Goal: Communication & Community: Participate in discussion

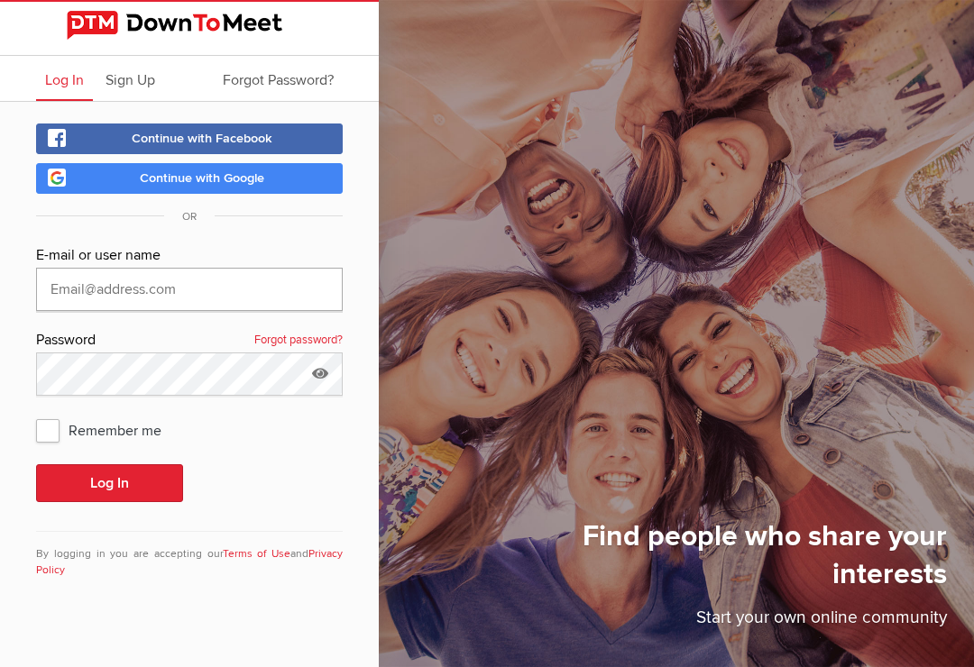
type input "[EMAIL_ADDRESS][DOMAIN_NAME]"
click at [109, 483] on button "Log In" at bounding box center [109, 483] width 147 height 38
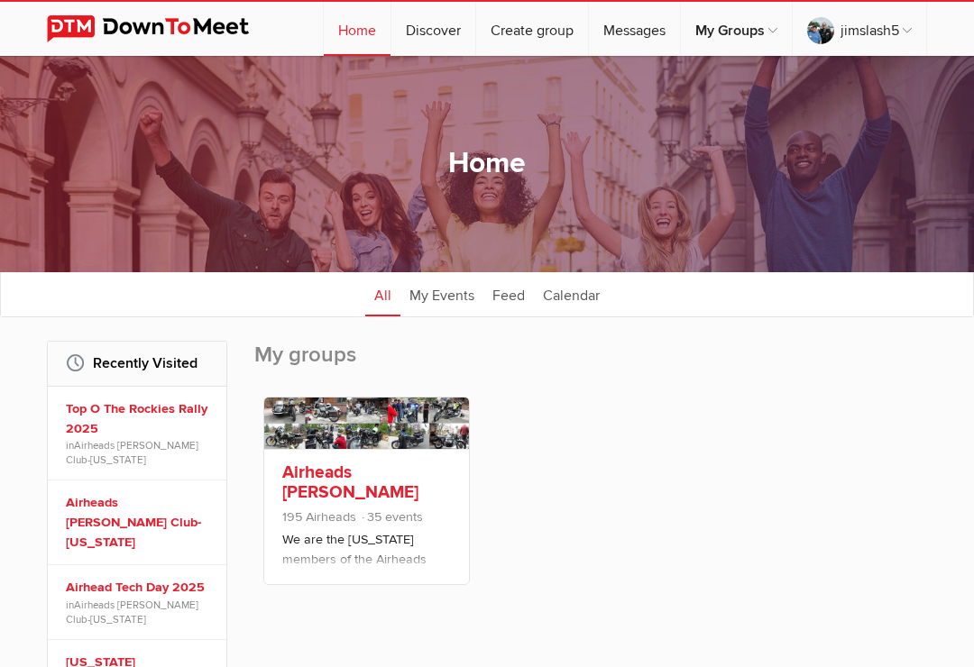
click at [391, 499] on link "Airheads [PERSON_NAME] Club-[US_STATE]" at bounding box center [350, 492] width 136 height 61
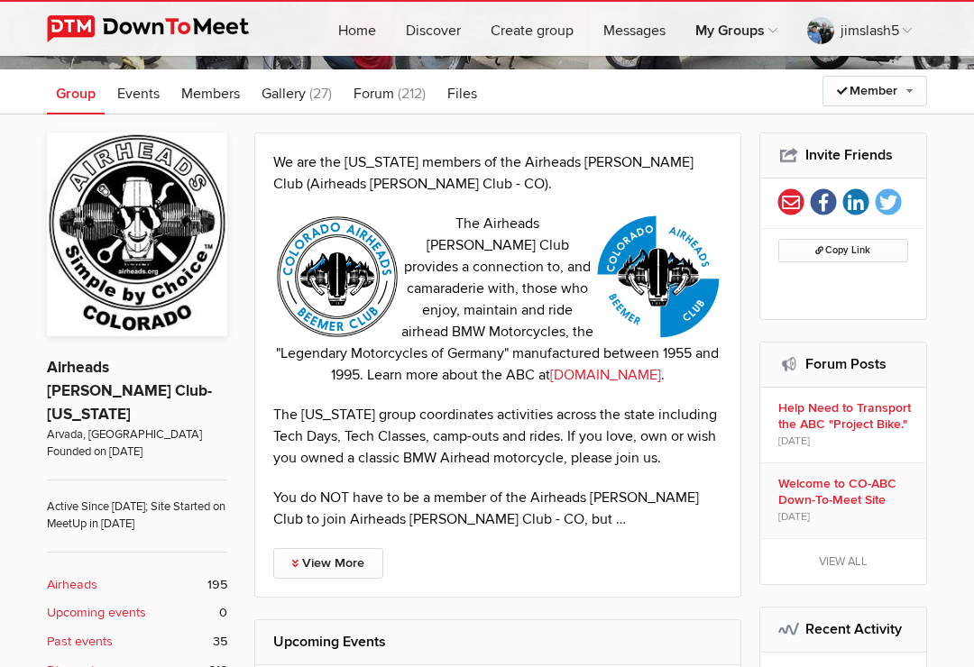
scroll to position [241, 0]
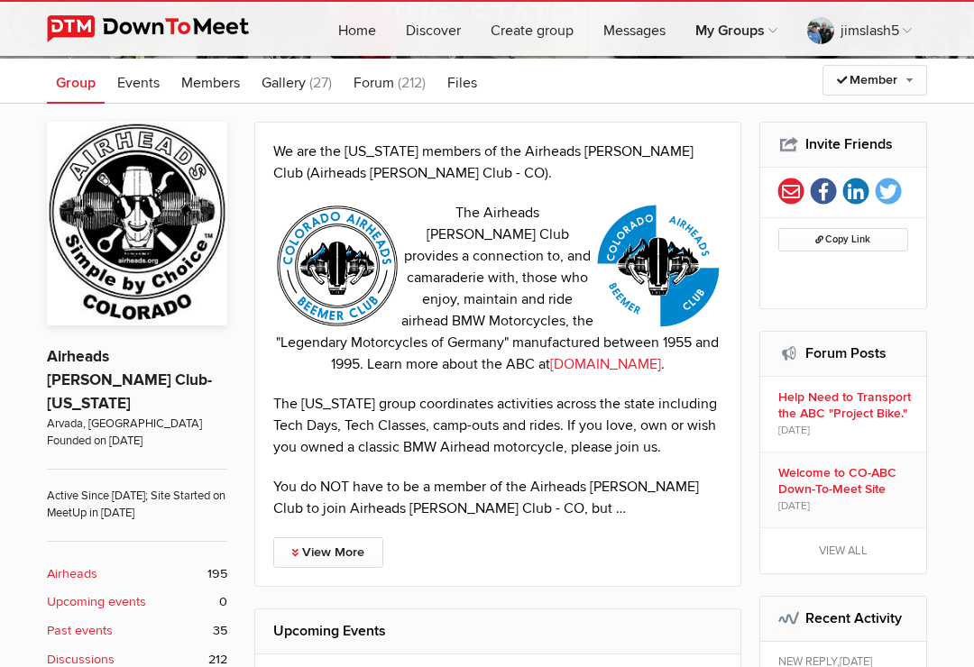
click at [107, 650] on b "Discussions" at bounding box center [81, 660] width 68 height 20
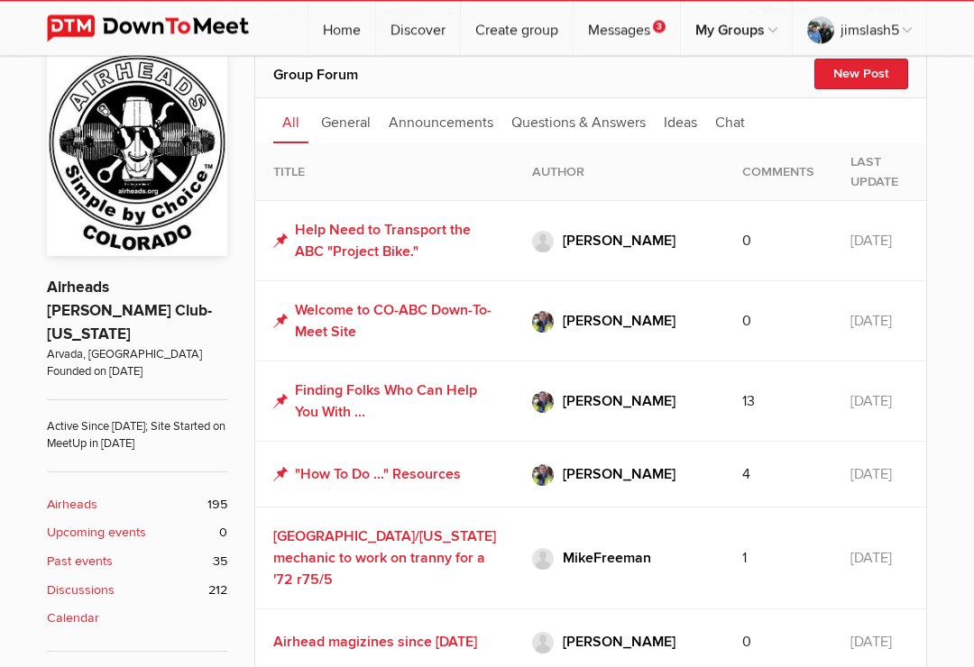
scroll to position [314, 0]
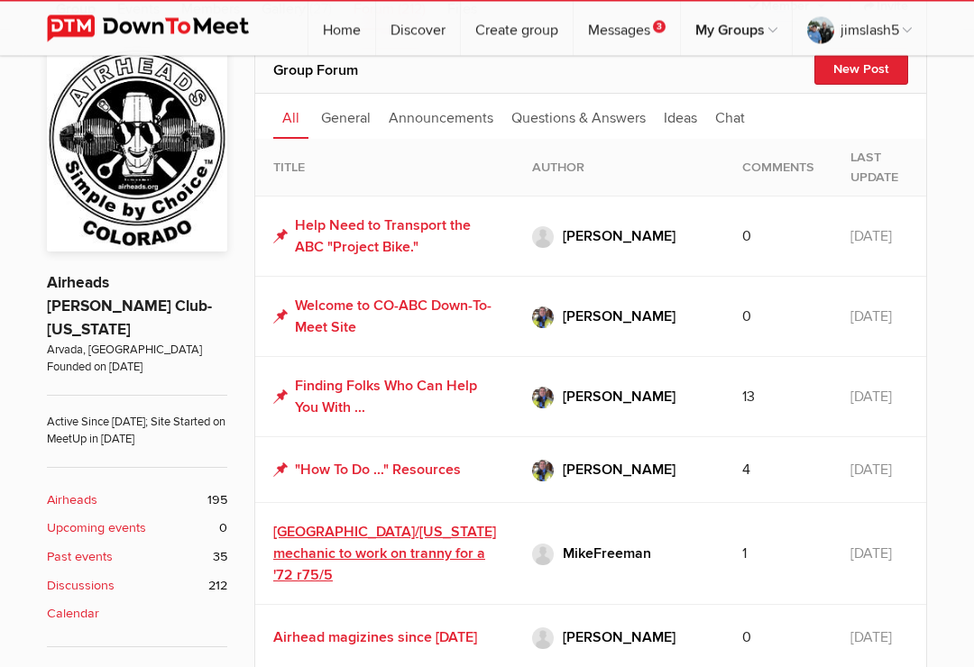
click at [394, 524] on link "[GEOGRAPHIC_DATA]/[US_STATE] mechanic to work on tranny for a '72 r75/5" at bounding box center [384, 554] width 223 height 61
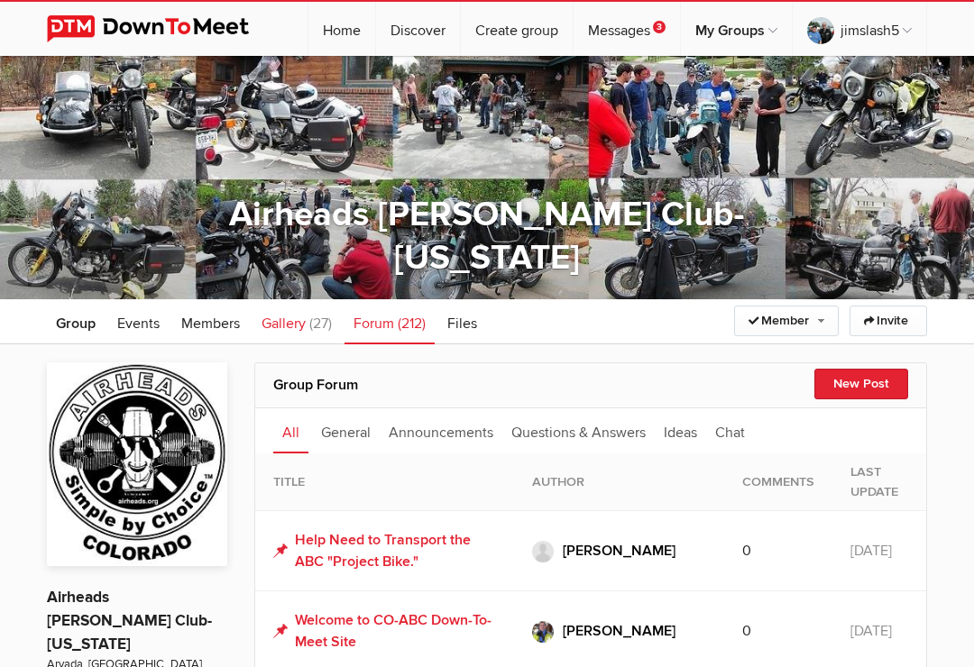
click at [304, 326] on span "Gallery" at bounding box center [283, 324] width 44 height 18
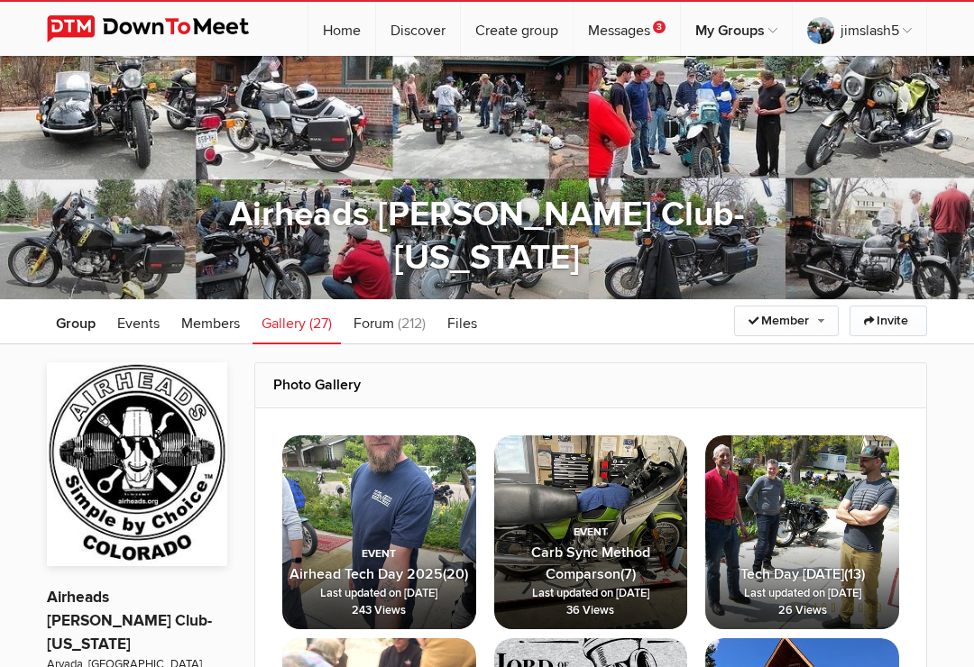
click at [413, 581] on span "Airhead Tech Day 2025" at bounding box center [365, 574] width 153 height 18
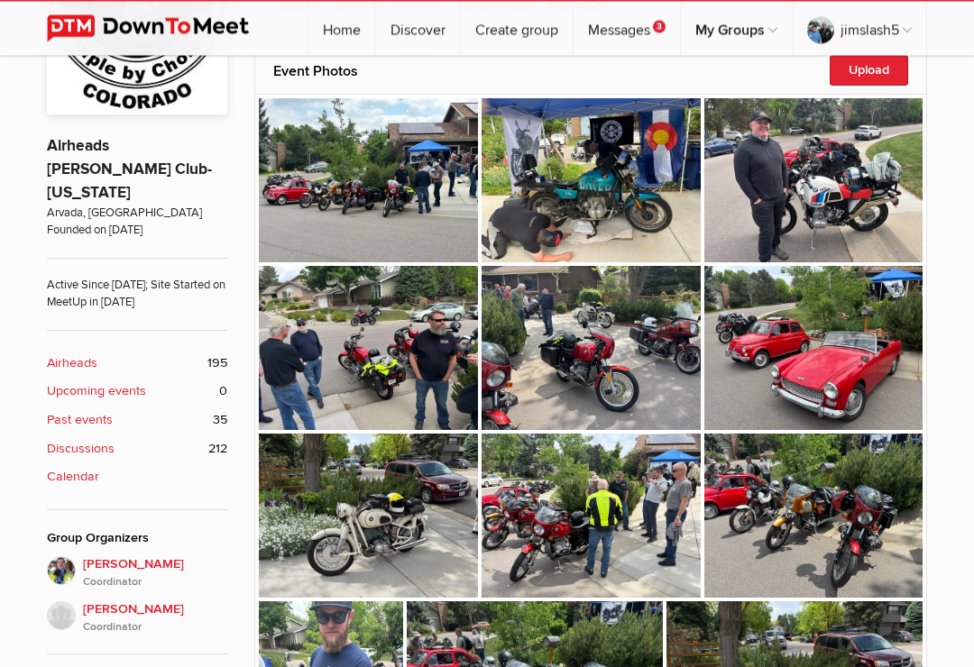
scroll to position [452, 0]
click at [371, 370] on img at bounding box center [368, 348] width 219 height 164
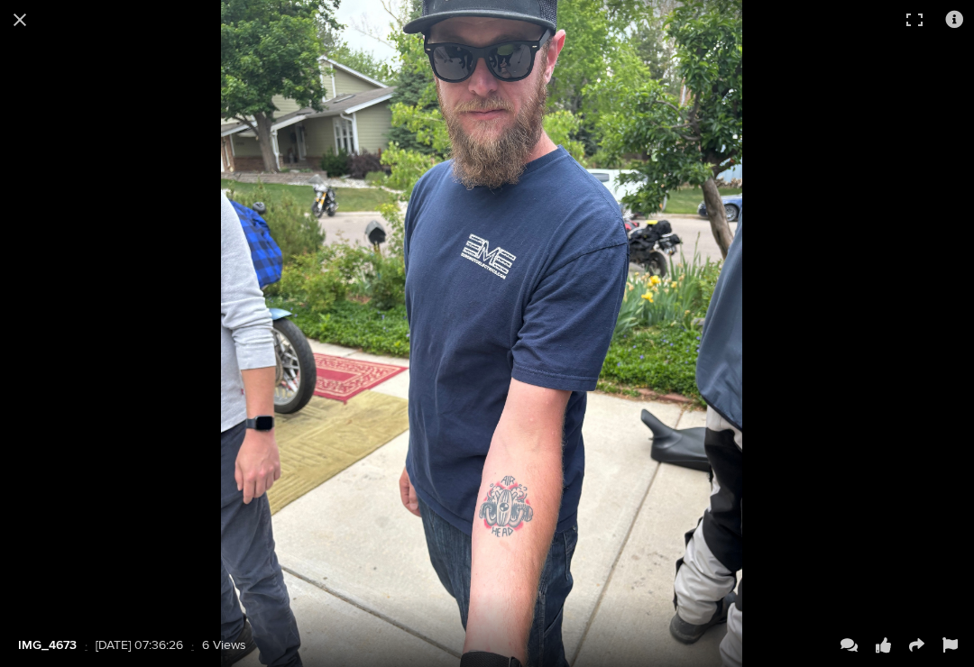
scroll to position [1306, 0]
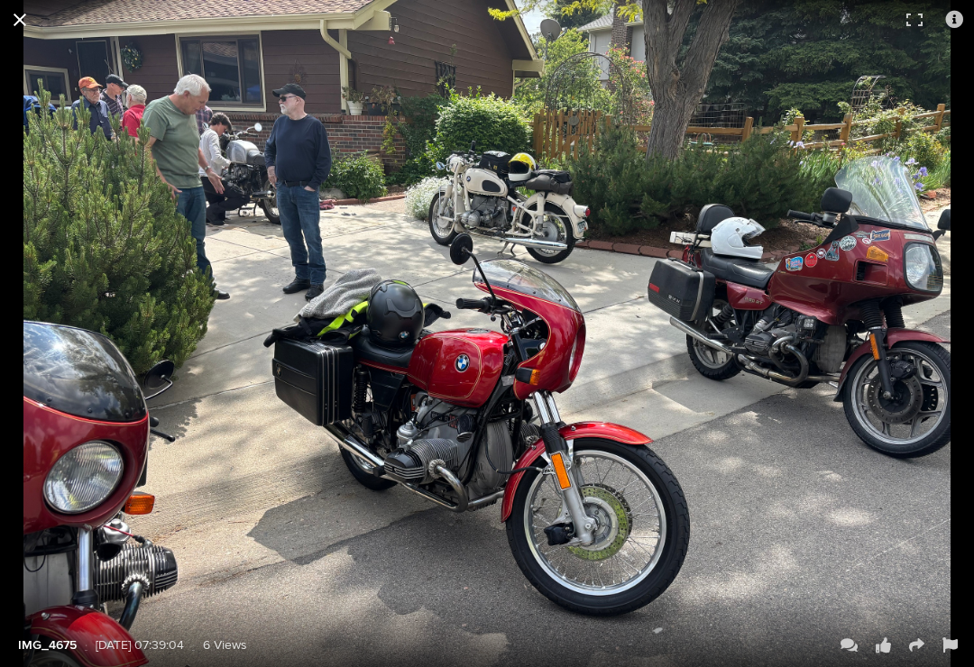
click at [23, 30] on button at bounding box center [20, 20] width 40 height 40
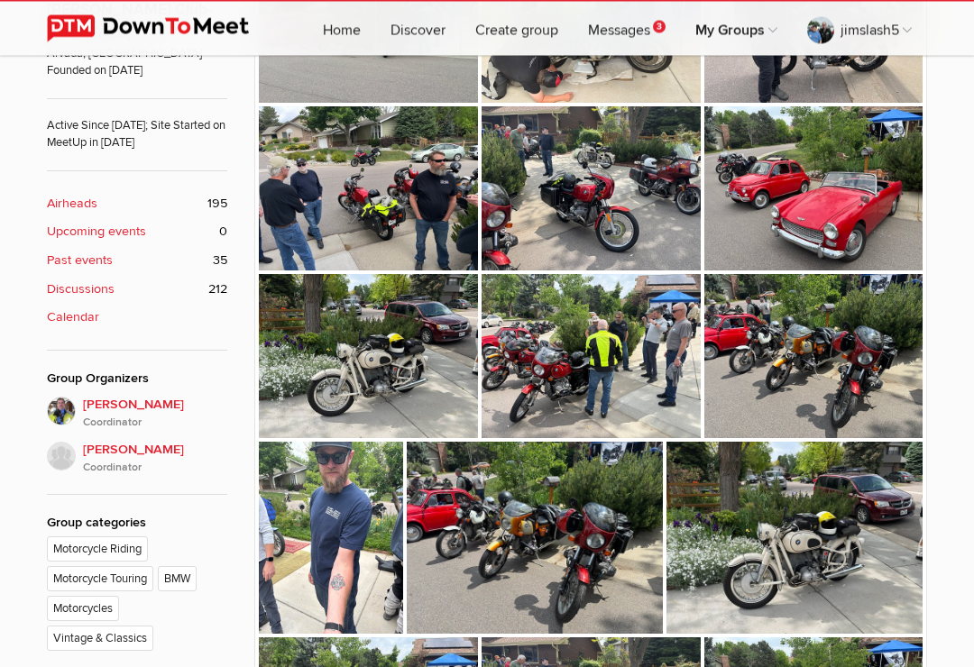
scroll to position [616, 0]
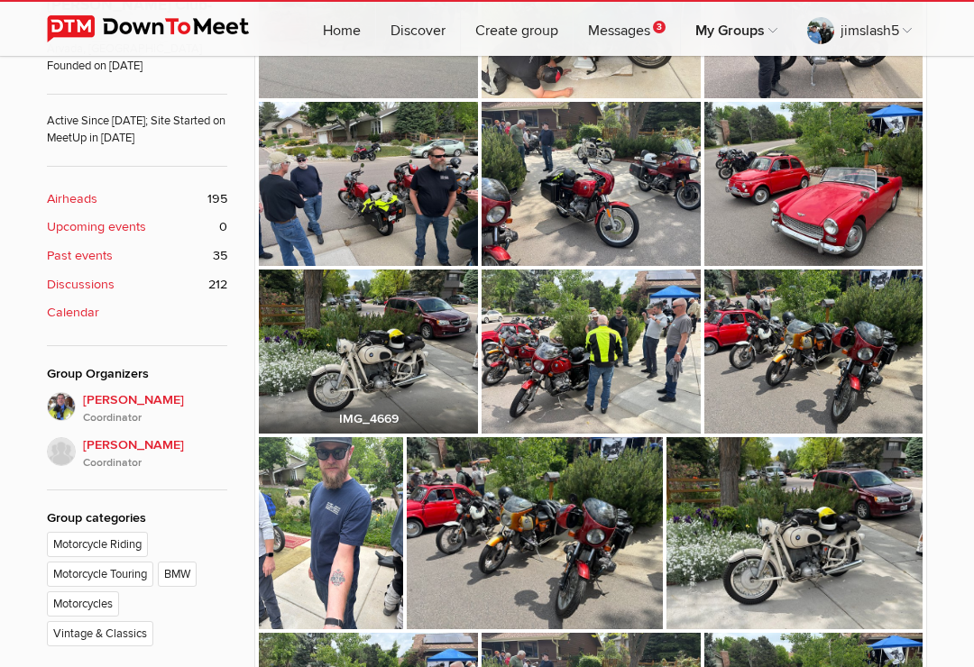
click at [395, 382] on img at bounding box center [368, 352] width 219 height 164
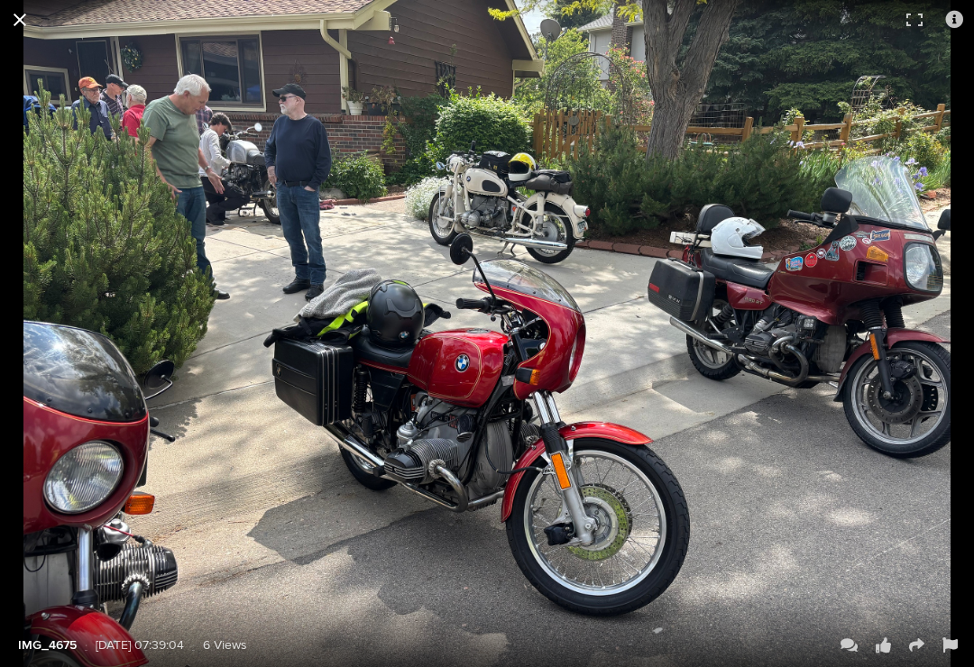
click at [29, 34] on button at bounding box center [20, 20] width 40 height 40
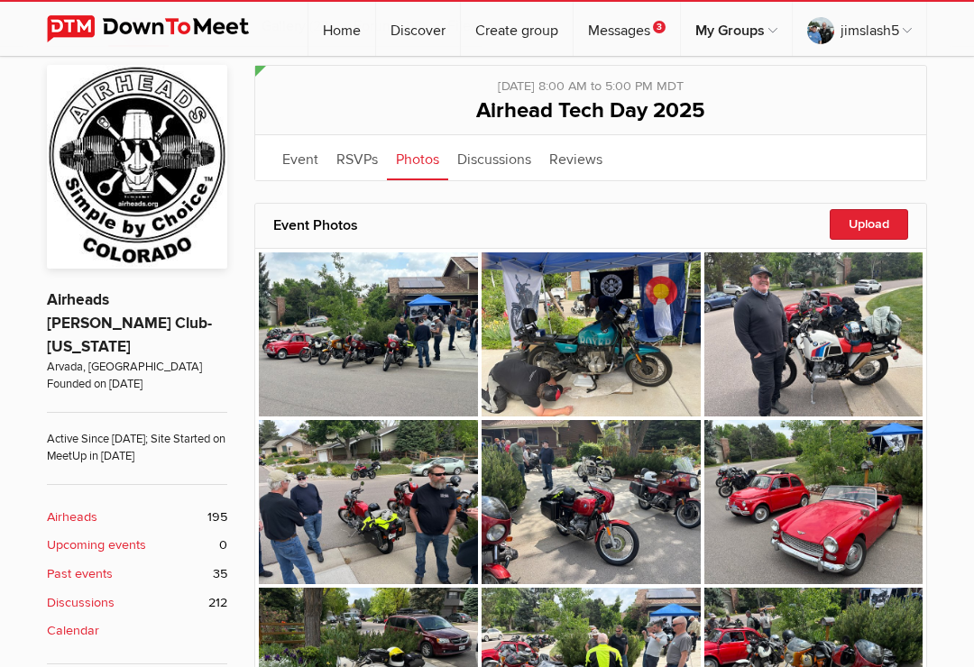
scroll to position [297, 0]
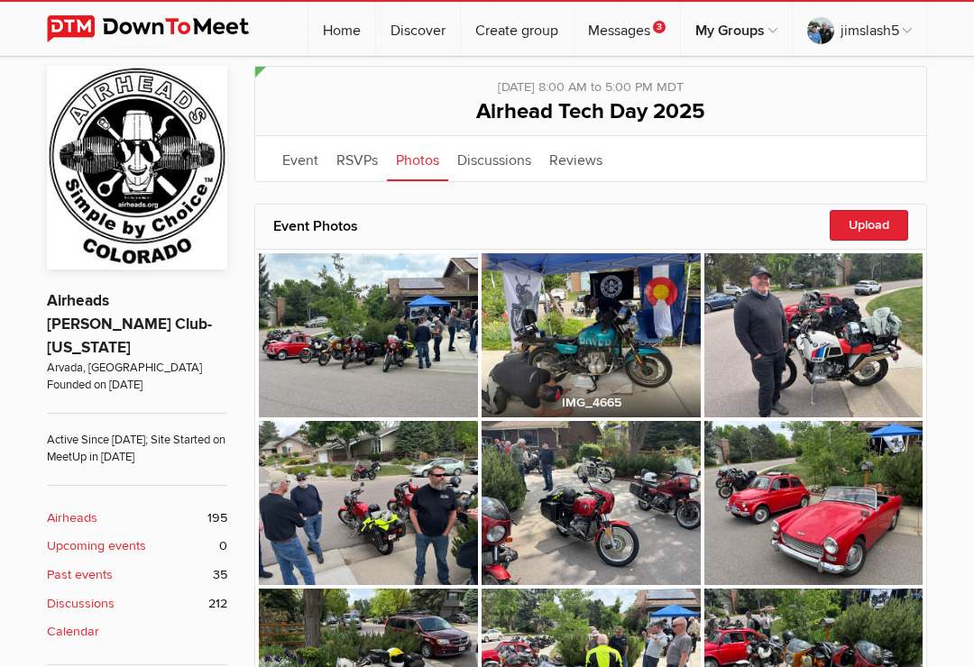
click at [638, 366] on img at bounding box center [590, 335] width 219 height 164
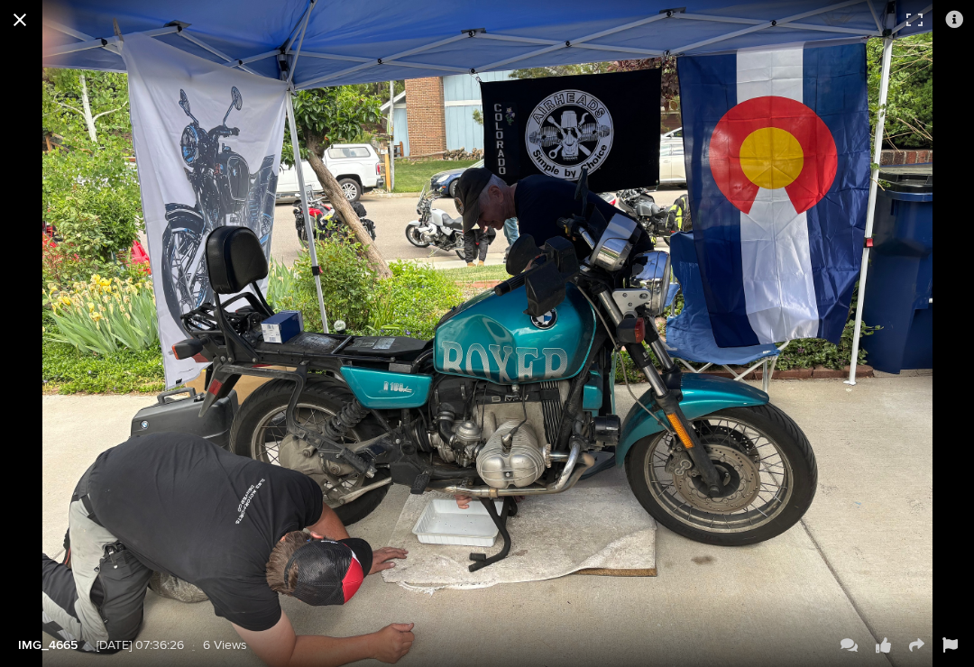
click at [38, 27] on button at bounding box center [20, 20] width 40 height 40
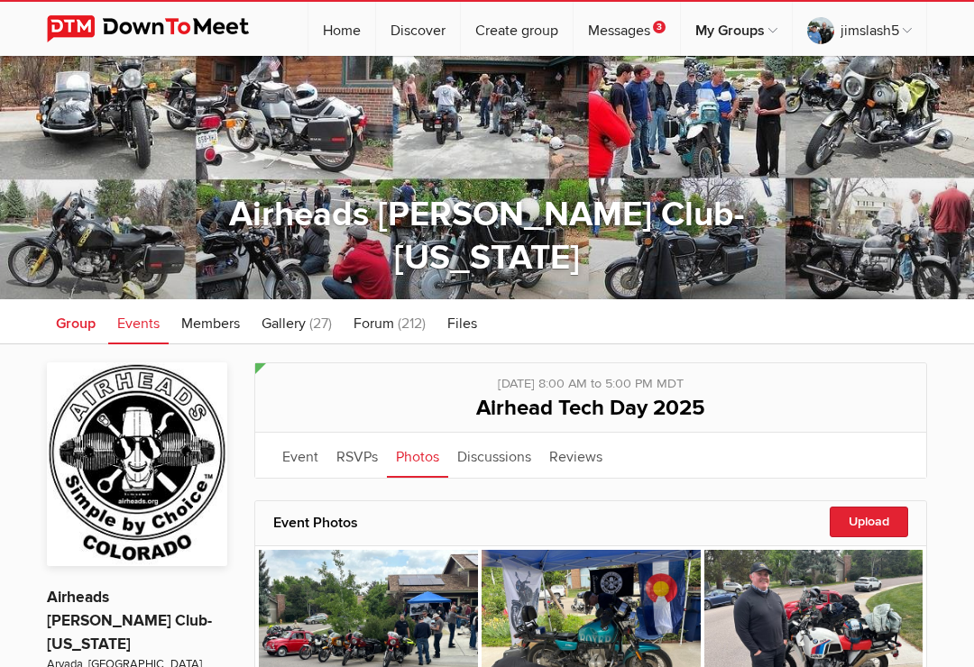
click at [81, 329] on span "Group" at bounding box center [76, 324] width 40 height 18
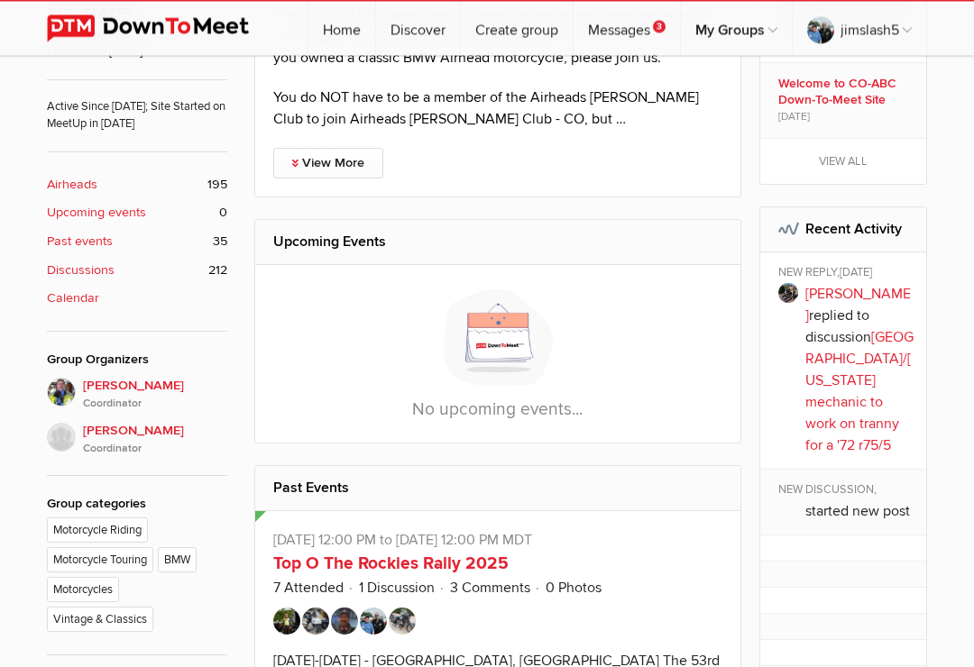
scroll to position [616, 0]
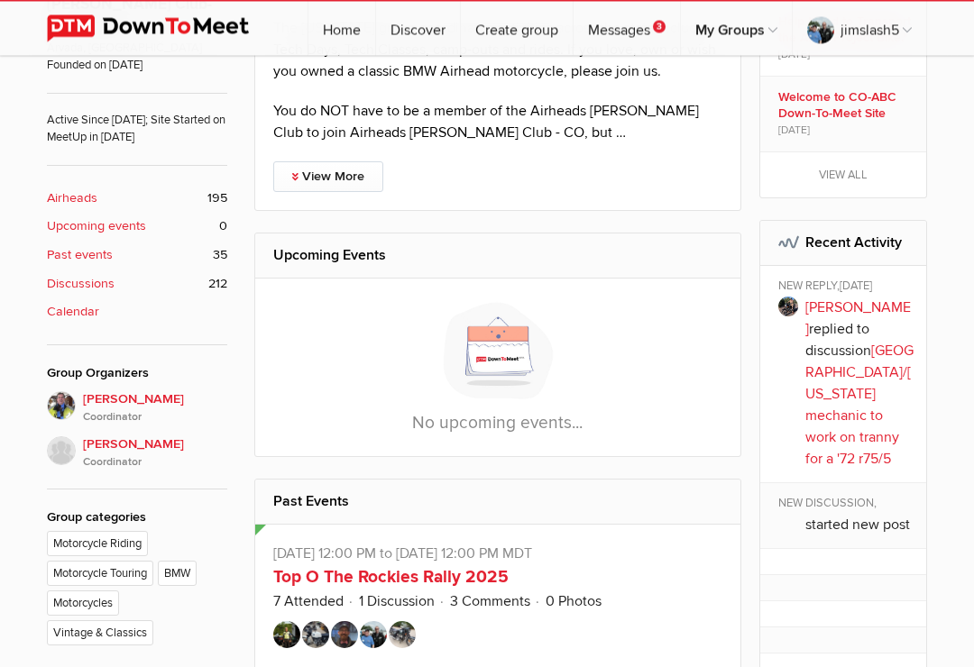
click at [50, 217] on b "Upcoming events" at bounding box center [96, 227] width 99 height 20
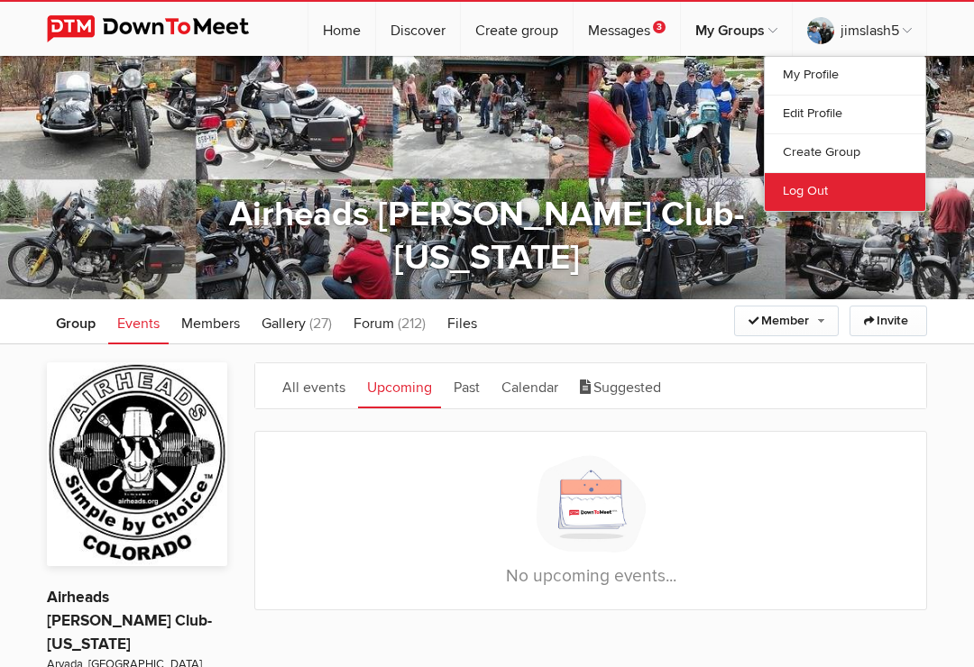
click at [827, 197] on link "Log Out" at bounding box center [844, 191] width 160 height 39
